Goal: Information Seeking & Learning: Find specific fact

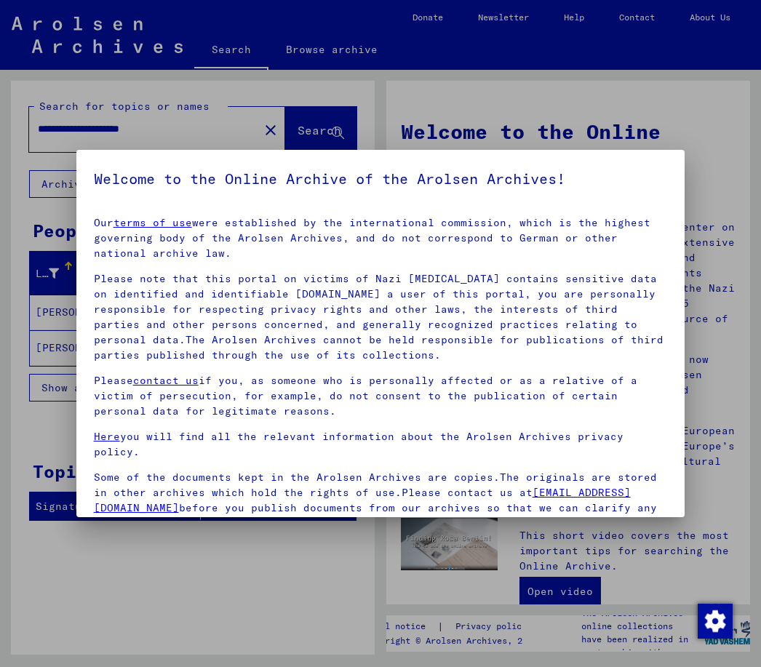
click at [727, 141] on div at bounding box center [380, 333] width 761 height 667
click at [345, 124] on div at bounding box center [380, 333] width 761 height 667
click at [254, 121] on div at bounding box center [380, 333] width 761 height 667
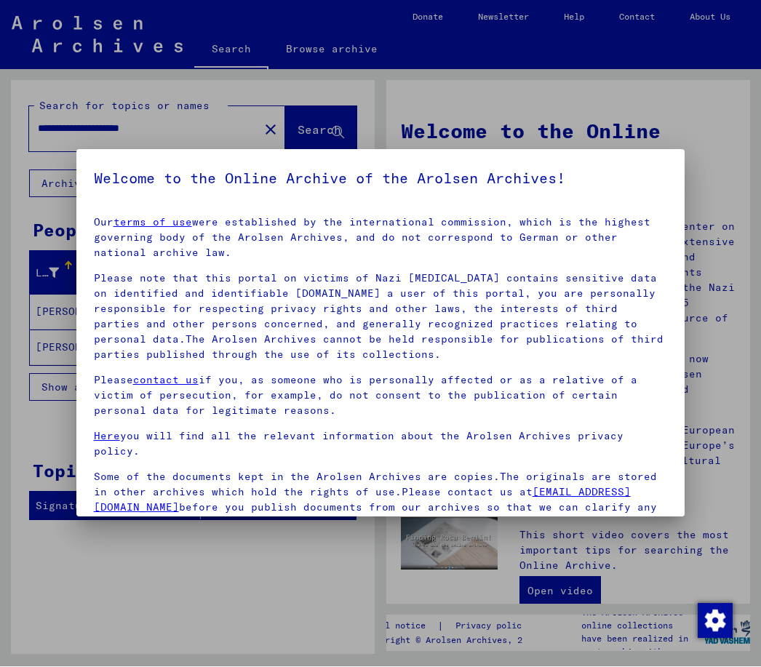
click at [561, 590] on div at bounding box center [380, 333] width 761 height 667
click at [566, 585] on div at bounding box center [380, 333] width 761 height 667
click at [338, 122] on div at bounding box center [380, 333] width 761 height 667
click at [337, 129] on div at bounding box center [380, 333] width 761 height 667
click at [55, 177] on div at bounding box center [380, 333] width 761 height 667
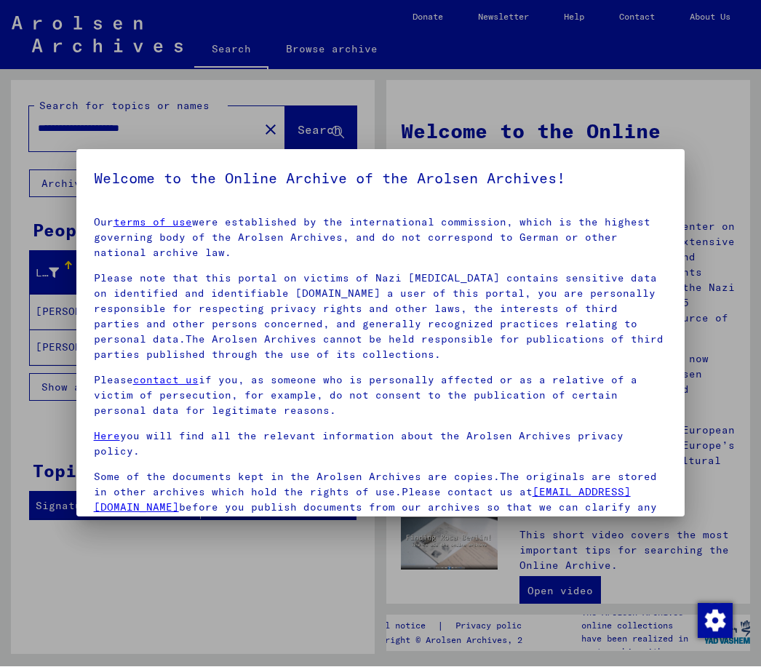
click at [254, 125] on div at bounding box center [380, 333] width 761 height 667
click at [249, 121] on div at bounding box center [380, 333] width 761 height 667
click at [255, 129] on div at bounding box center [380, 333] width 761 height 667
click at [339, 122] on div at bounding box center [380, 333] width 761 height 667
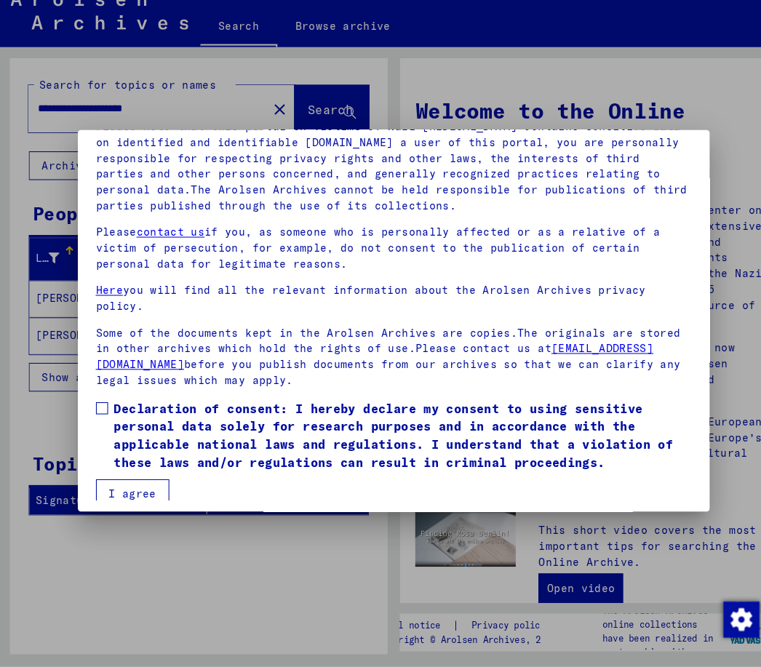
scroll to position [132, 0]
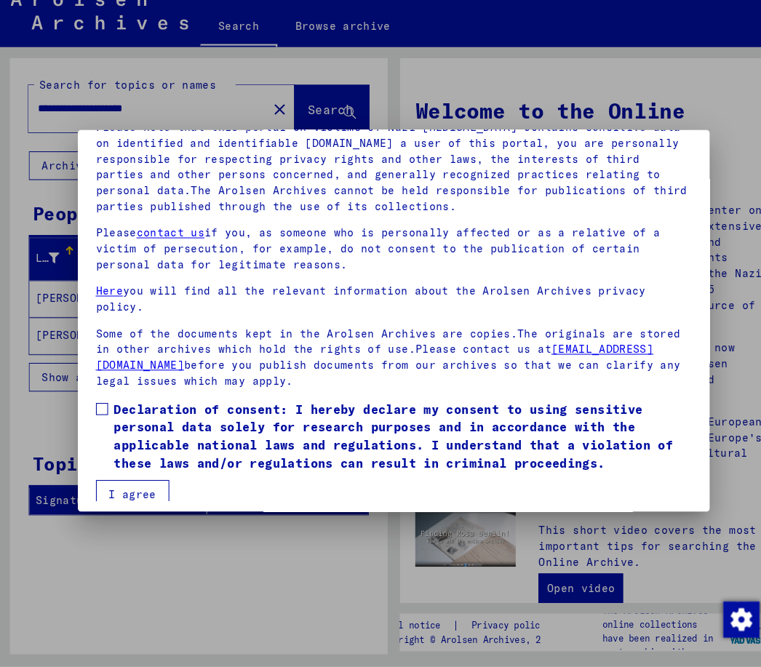
click at [129, 487] on button "I agree" at bounding box center [129, 501] width 71 height 28
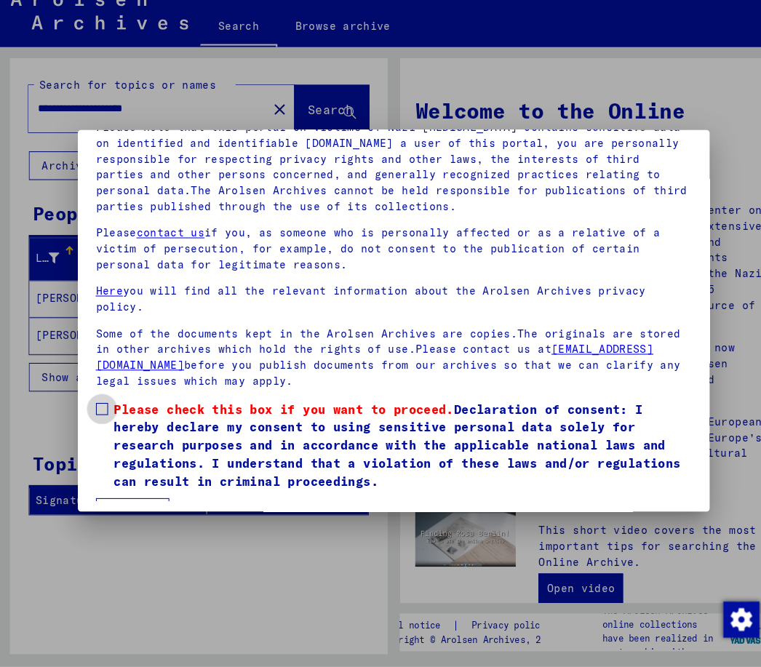
click at [111, 411] on span "Please check this box if you want to proceed." at bounding box center [274, 418] width 327 height 15
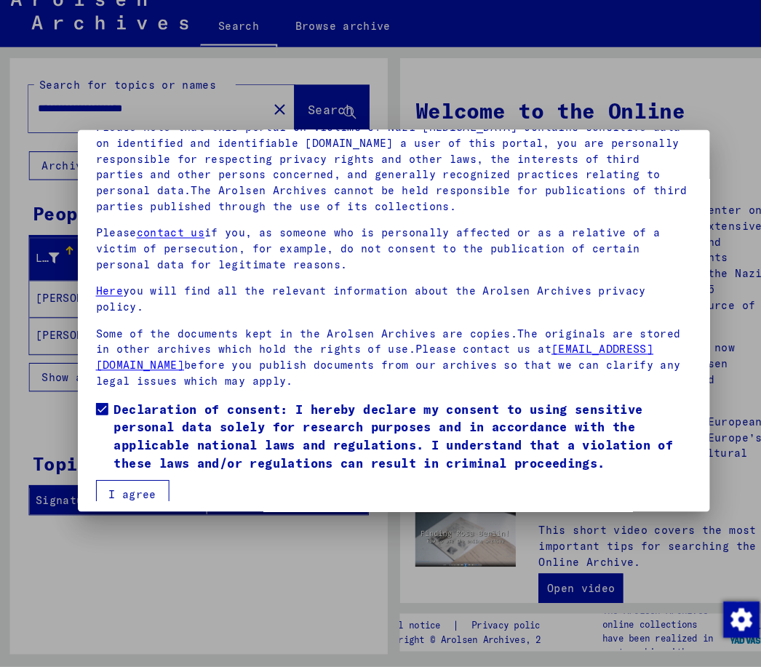
click at [140, 487] on button "I agree" at bounding box center [129, 501] width 71 height 28
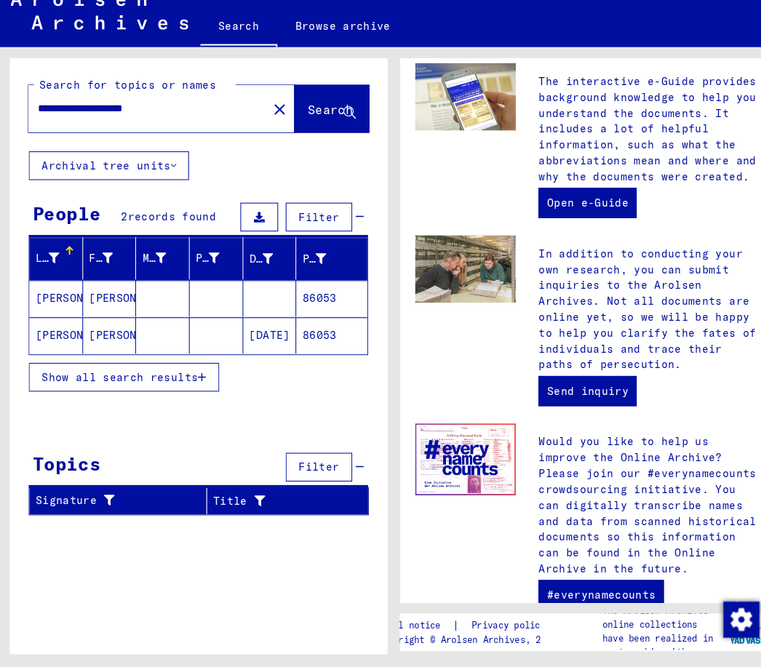
scroll to position [537, 0]
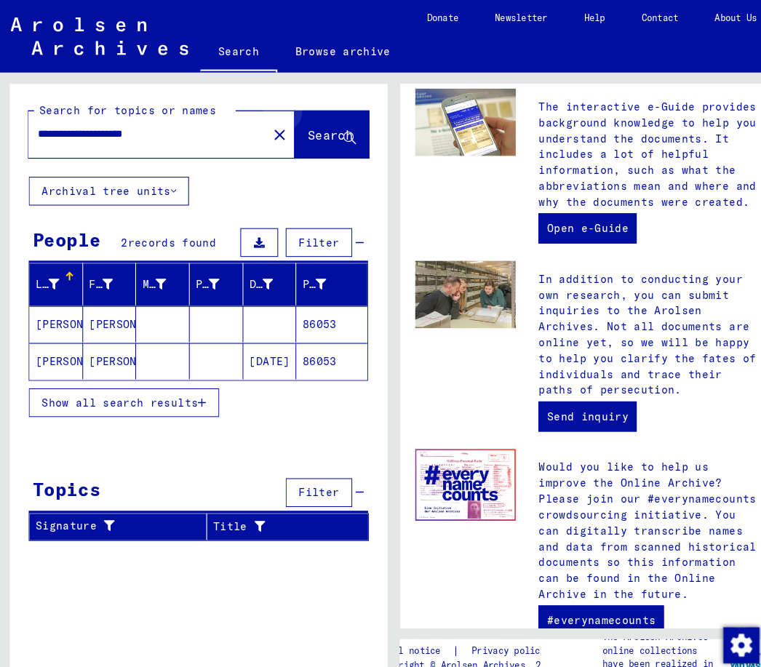
click at [331, 125] on span "Search" at bounding box center [319, 130] width 44 height 15
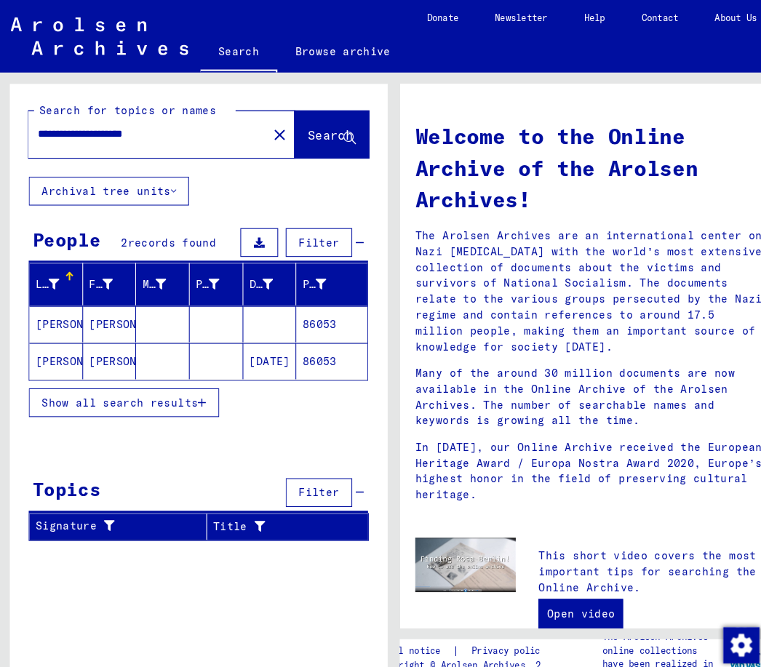
scroll to position [0, 0]
click at [326, 295] on mat-cell "86053" at bounding box center [321, 312] width 68 height 35
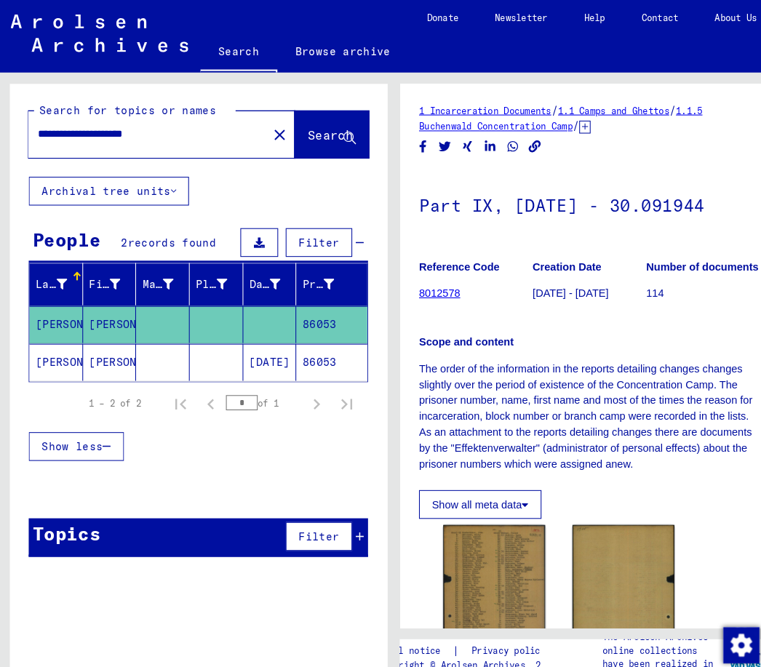
click at [323, 331] on mat-cell "86053" at bounding box center [321, 349] width 68 height 36
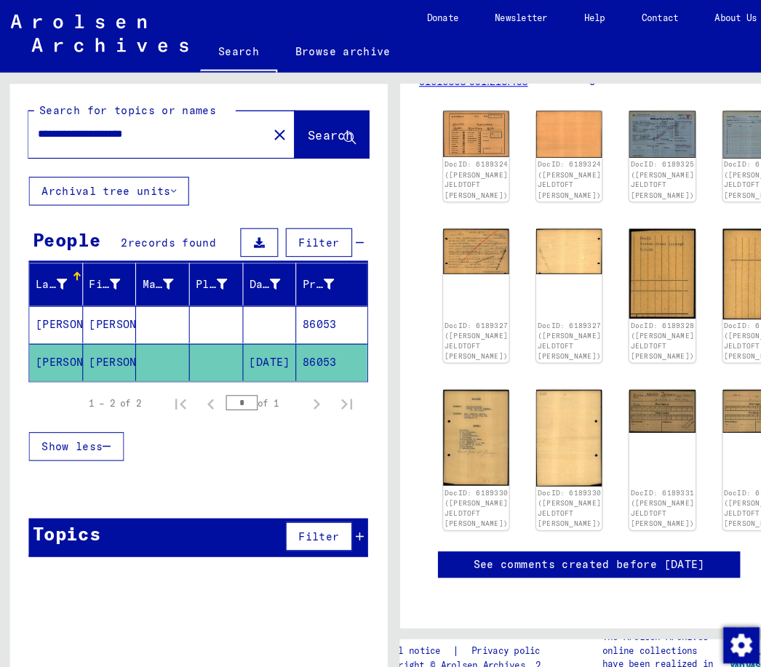
scroll to position [347, 0]
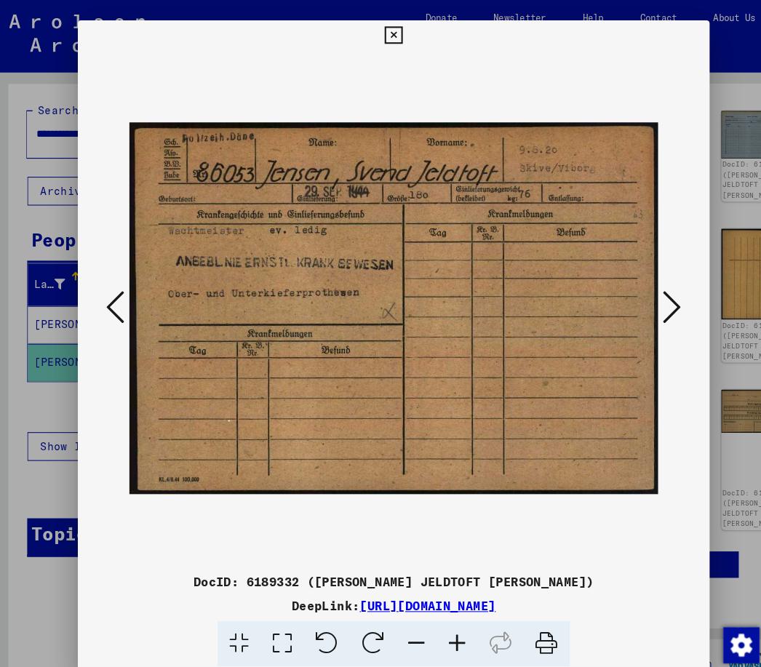
click at [115, 289] on icon at bounding box center [112, 296] width 17 height 35
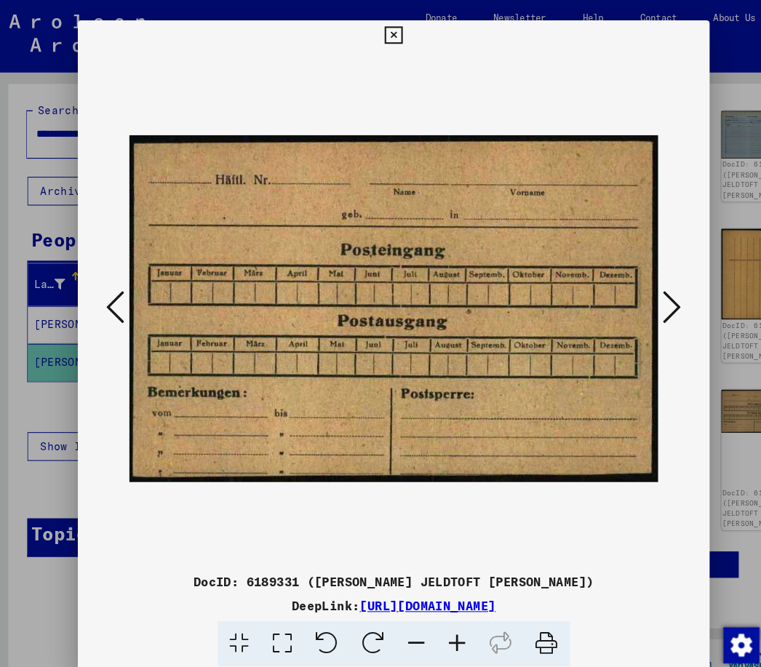
click at [388, 30] on icon at bounding box center [380, 33] width 17 height 17
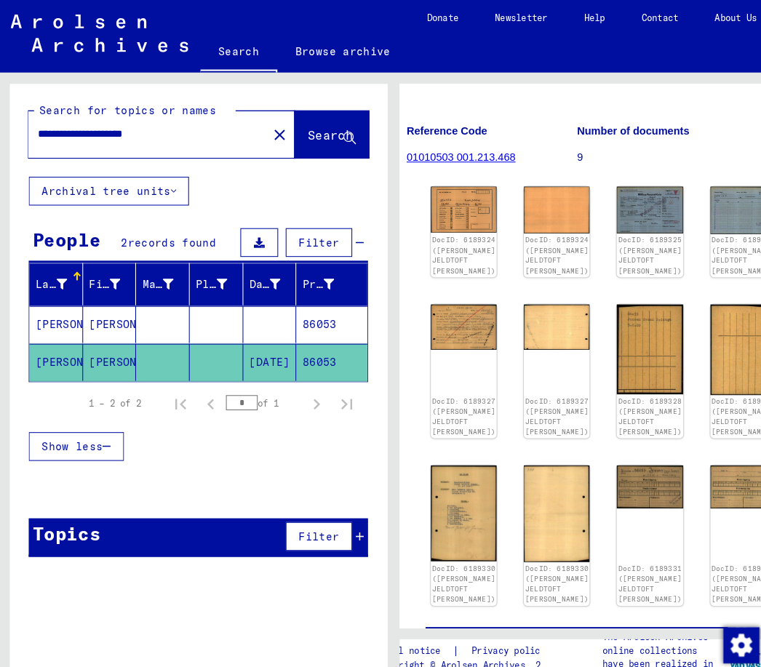
scroll to position [155, 11]
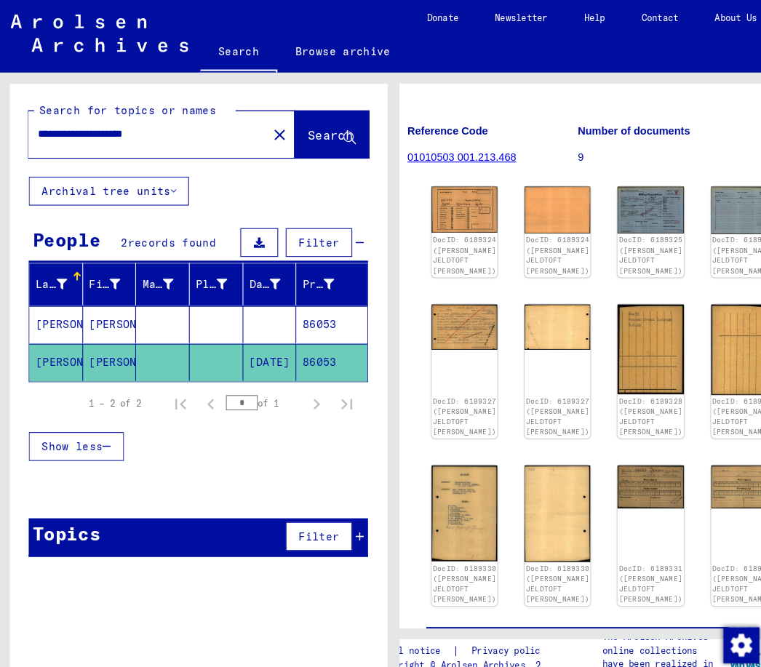
click at [597, 227] on link "DocID: 6189325 ([PERSON_NAME] JELDTOFT [PERSON_NAME])" at bounding box center [627, 246] width 61 height 38
